Goal: Find specific page/section: Find specific page/section

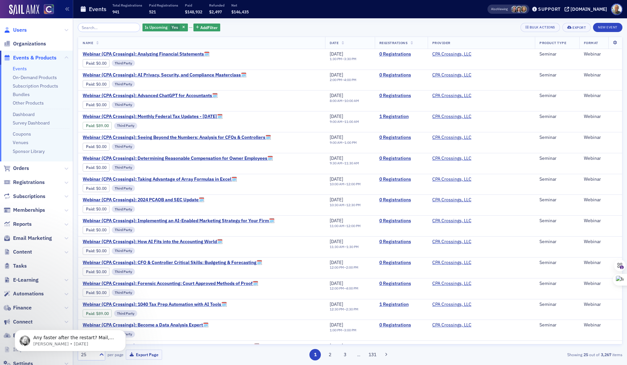
click at [20, 30] on span "Users" at bounding box center [20, 29] width 14 height 7
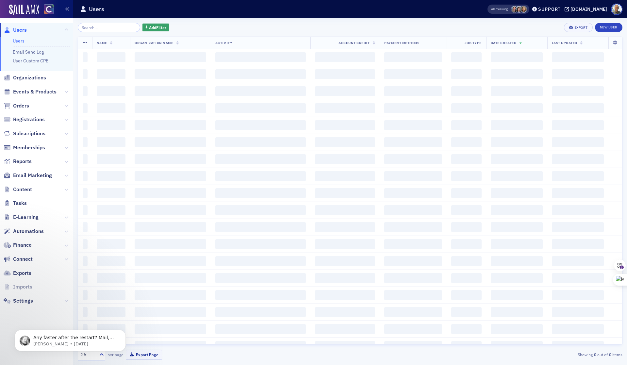
click at [103, 29] on input "search" at bounding box center [109, 27] width 62 height 9
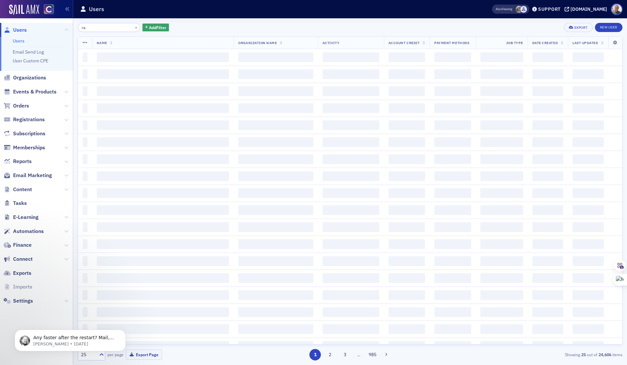
type input "r"
type input "[PERSON_NAME]"
